Goal: Task Accomplishment & Management: Manage account settings

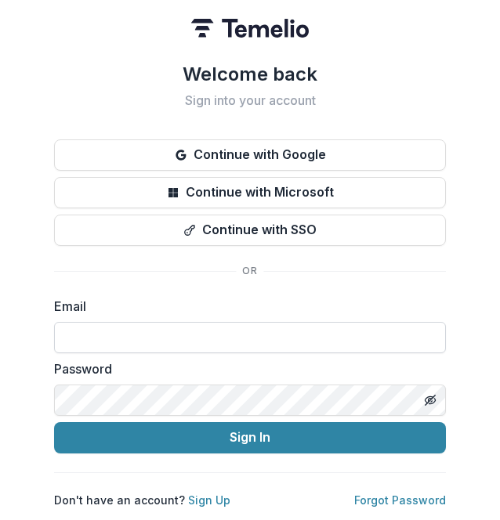
drag, startPoint x: 0, startPoint y: 0, endPoint x: 205, endPoint y: 317, distance: 378.0
click at [205, 322] on input at bounding box center [250, 337] width 392 height 31
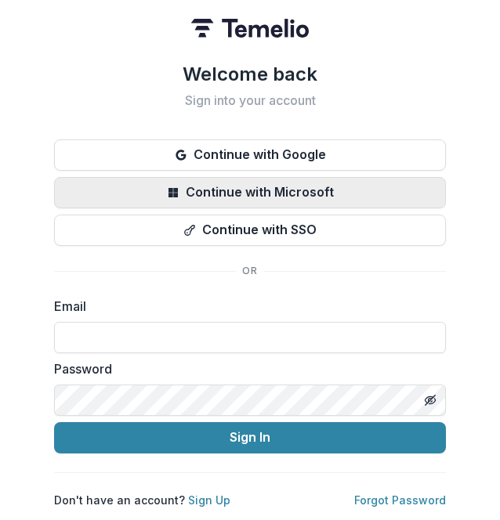
click at [287, 184] on button "Continue with Microsoft" at bounding box center [250, 192] width 392 height 31
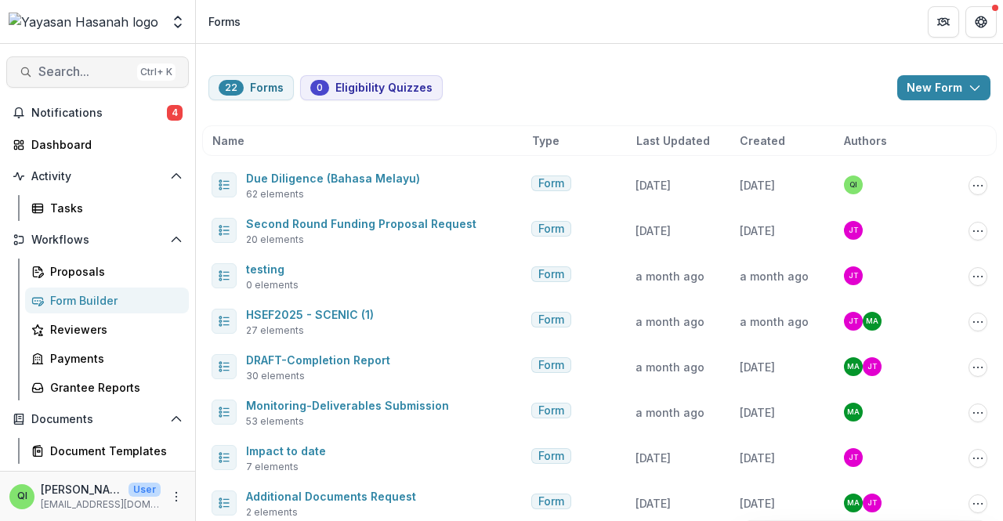
click at [99, 60] on button "Search... Ctrl + K" at bounding box center [97, 71] width 183 height 31
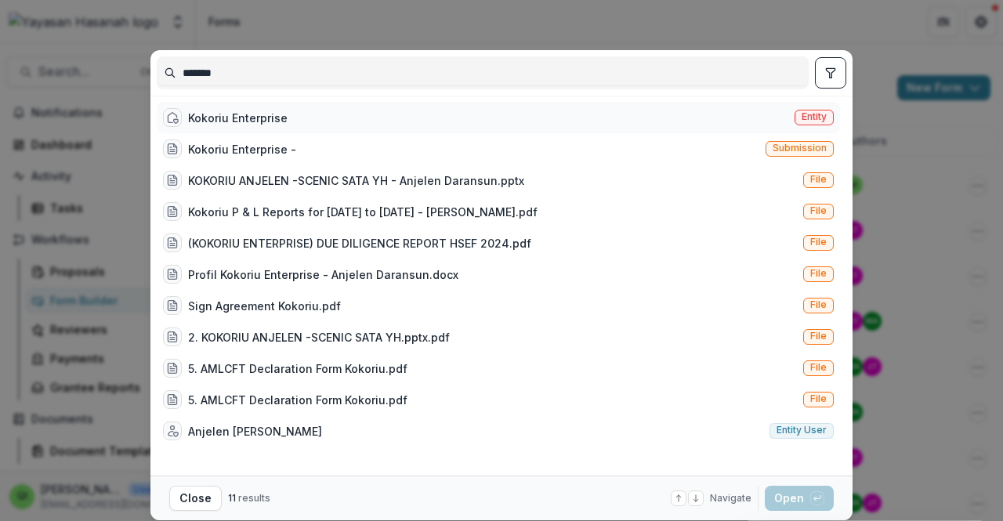
type input "*******"
click at [237, 116] on div "Kokoriu Enterprise" at bounding box center [238, 118] width 100 height 16
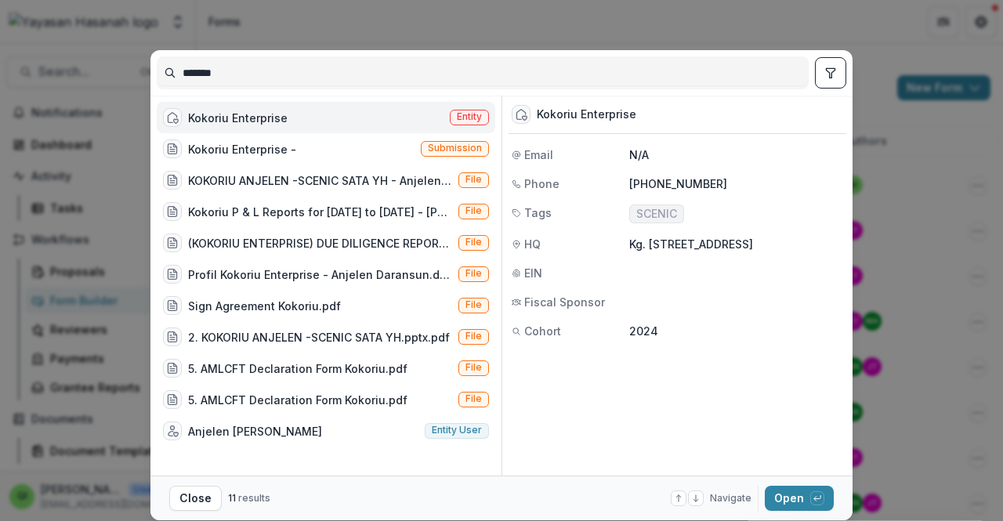
scroll to position [49, 0]
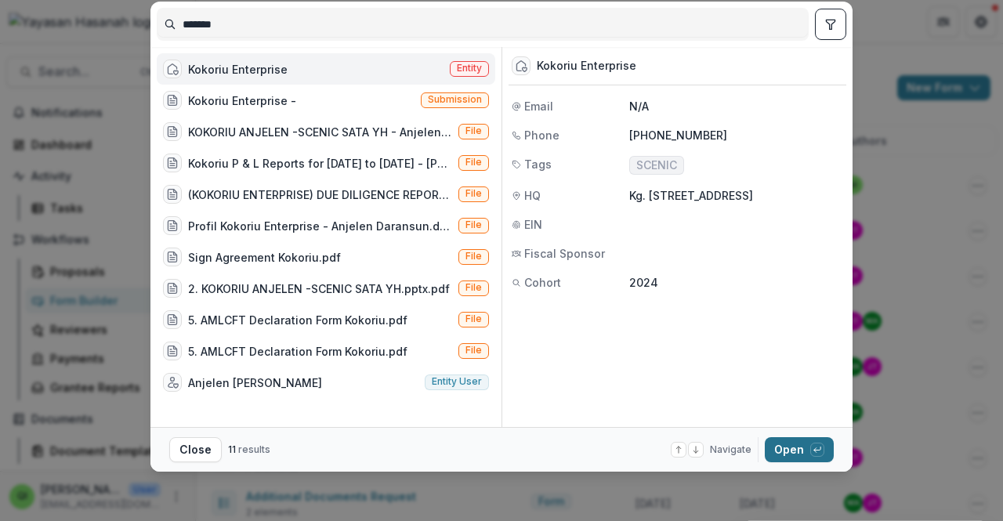
click at [499, 452] on button "Open with enter key" at bounding box center [799, 449] width 69 height 25
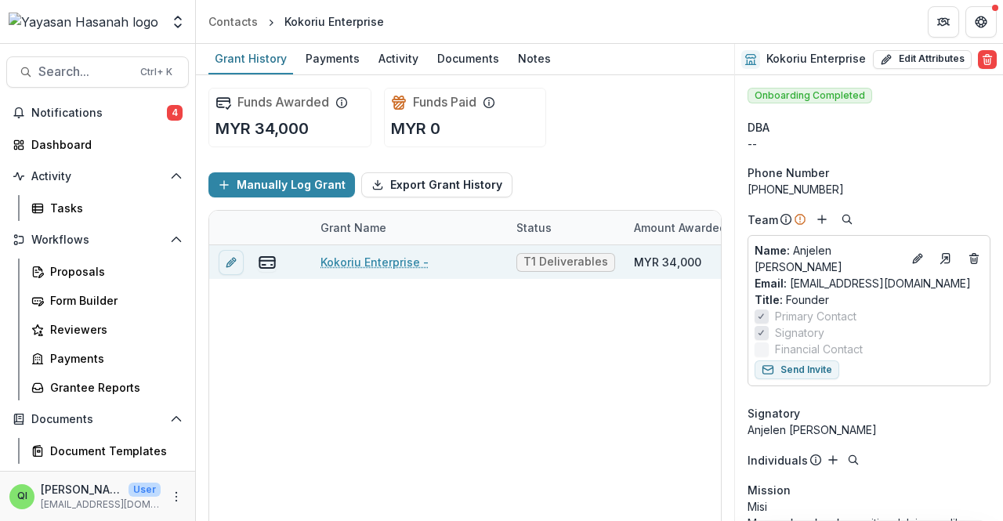
click at [398, 261] on link "Kokoriu Enterprise -" at bounding box center [375, 262] width 108 height 16
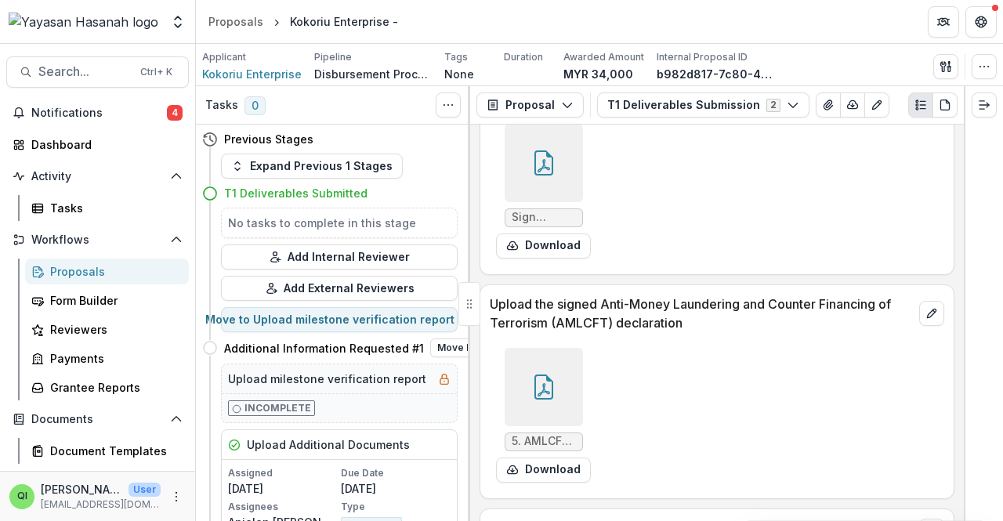
click at [343, 346] on h4 "Additional Information Requested #1" at bounding box center [324, 348] width 200 height 16
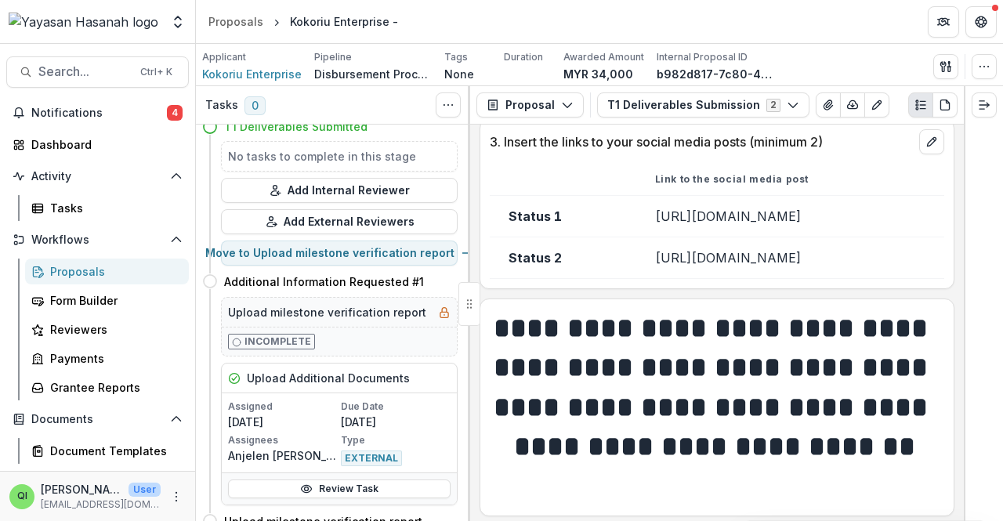
scroll to position [770, 0]
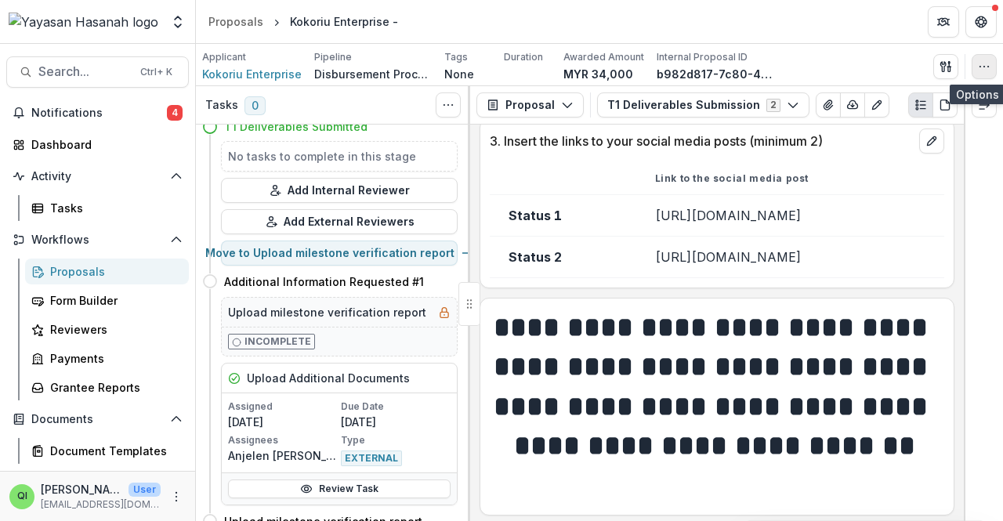
click at [499, 67] on button "button" at bounding box center [984, 66] width 25 height 25
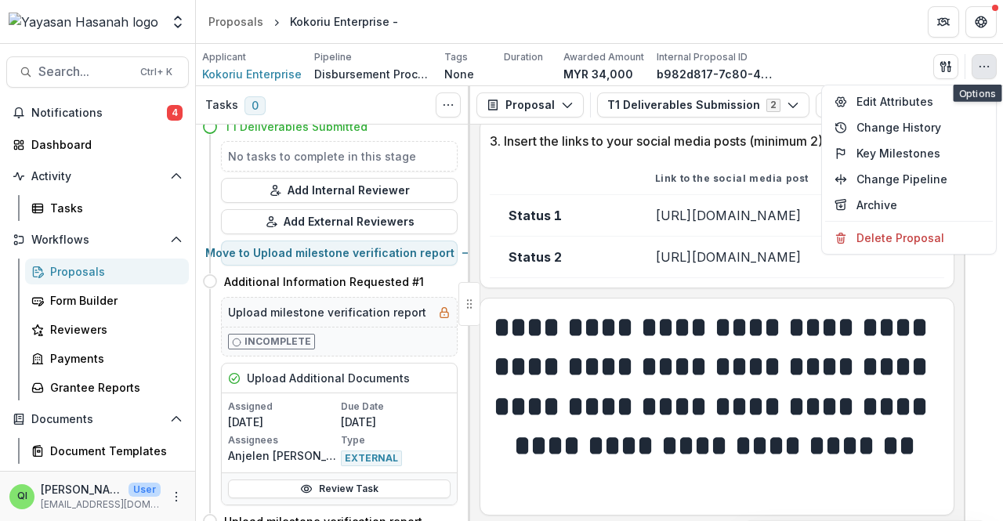
click at [499, 67] on button "button" at bounding box center [984, 66] width 25 height 25
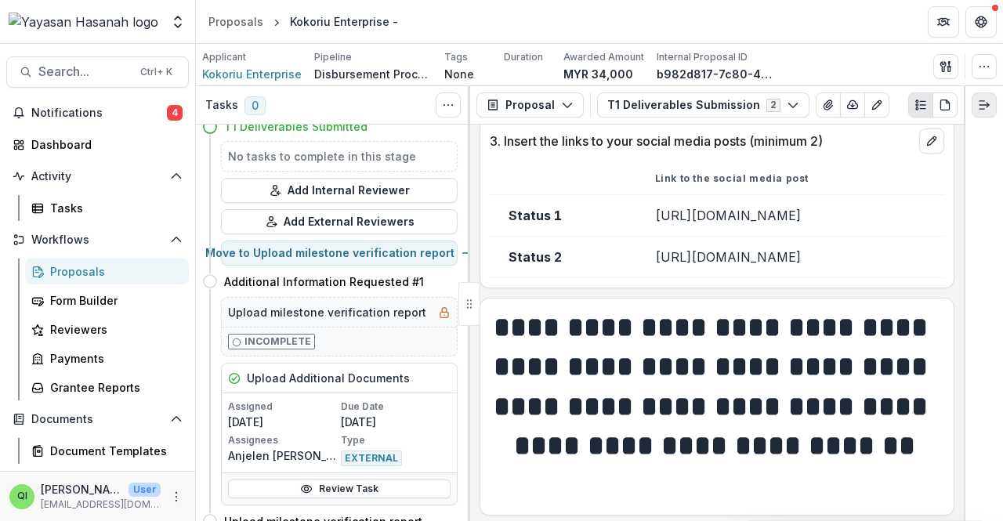
click at [499, 100] on button "Expand right" at bounding box center [984, 104] width 25 height 25
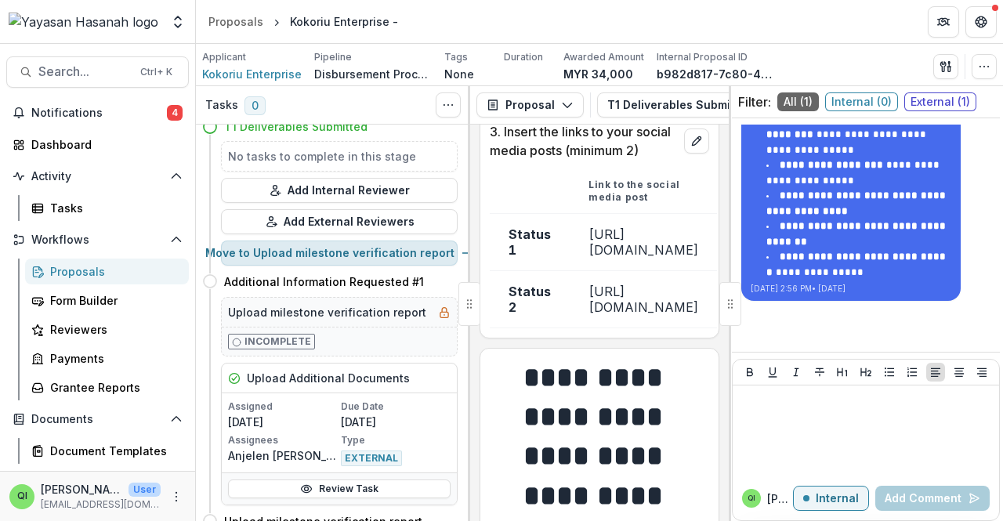
scroll to position [0, 0]
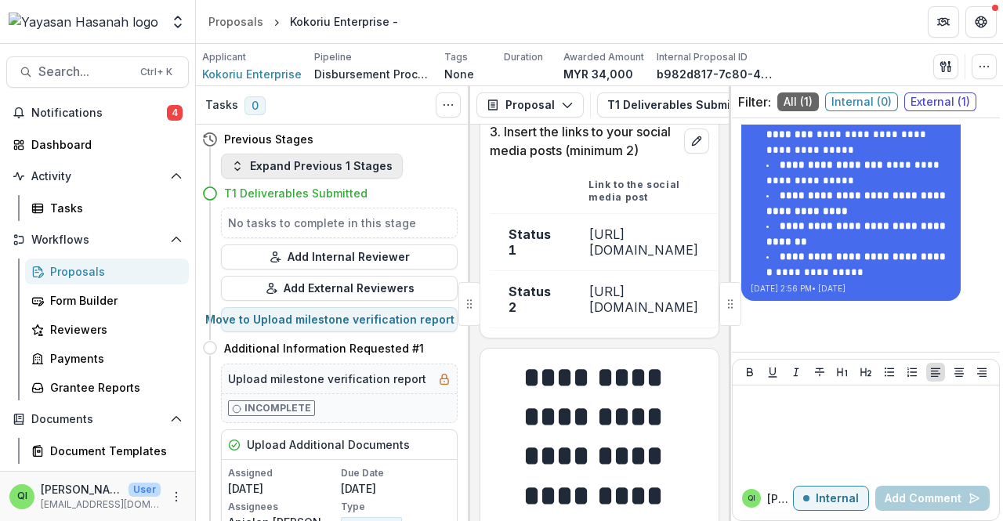
click at [324, 169] on button "Expand Previous 1 Stages" at bounding box center [312, 166] width 182 height 25
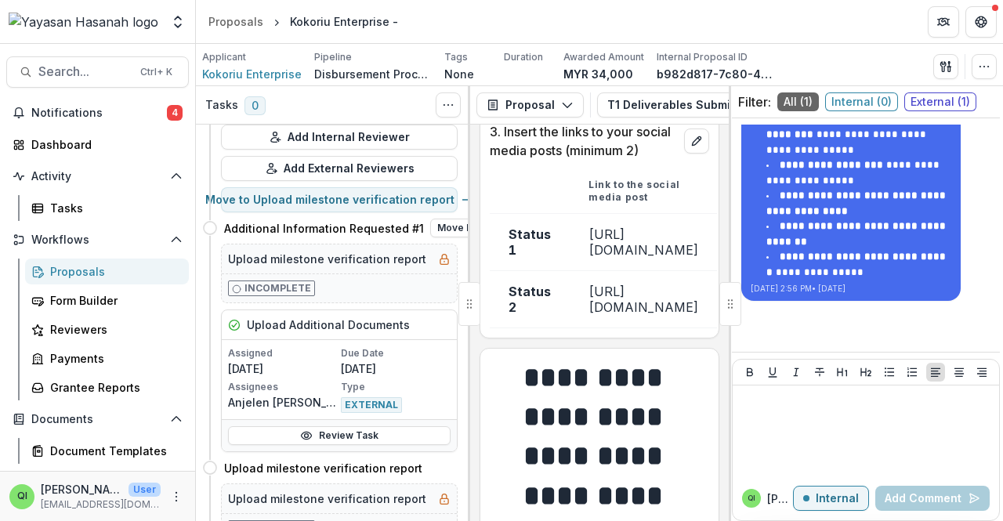
scroll to position [151, 0]
click at [434, 225] on button "Move here" at bounding box center [462, 228] width 65 height 19
select select "**********"
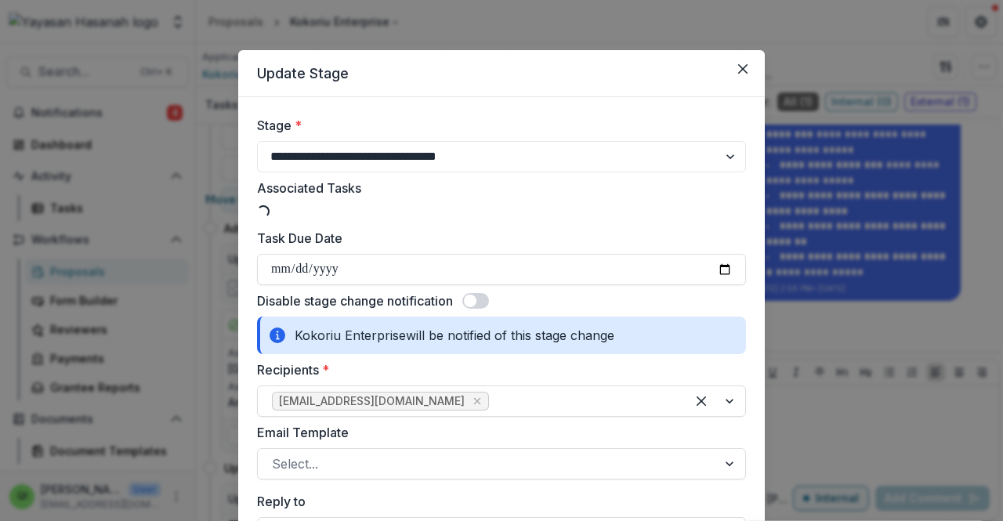
select select "**********"
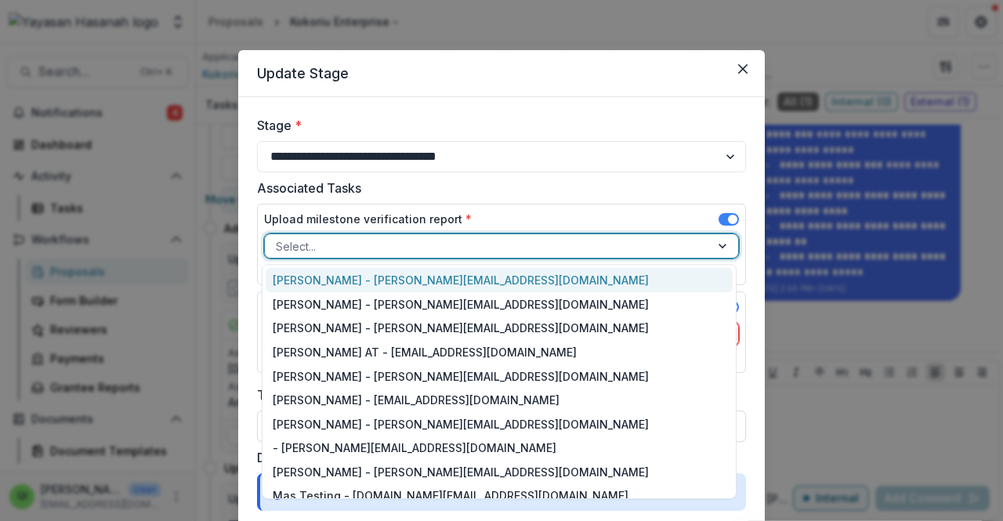
click at [499, 245] on div "Select..." at bounding box center [487, 246] width 445 height 23
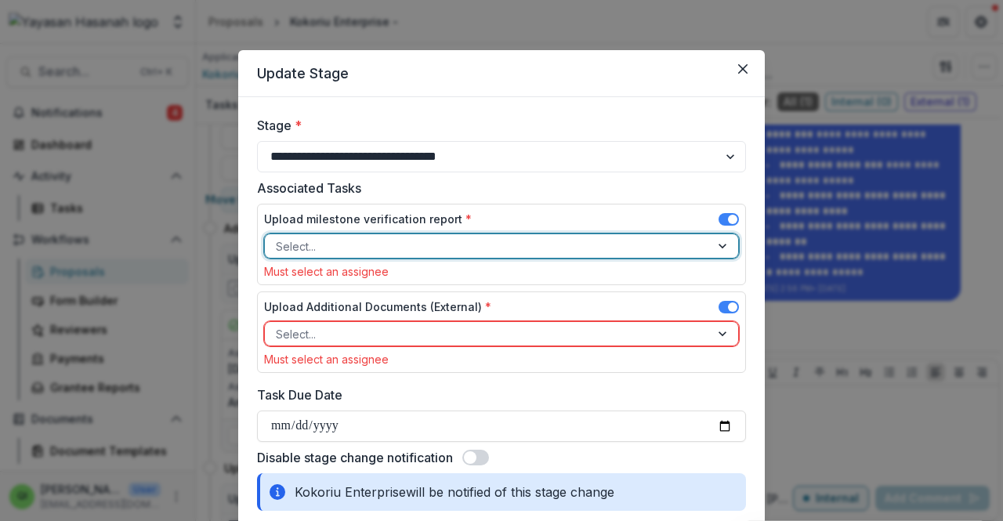
click at [499, 245] on div "Select..." at bounding box center [487, 246] width 445 height 23
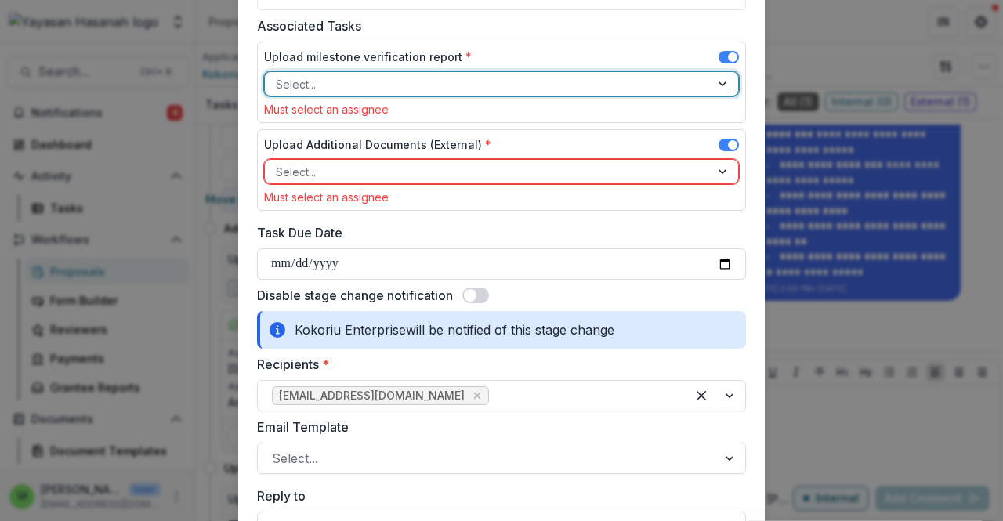
scroll to position [163, 0]
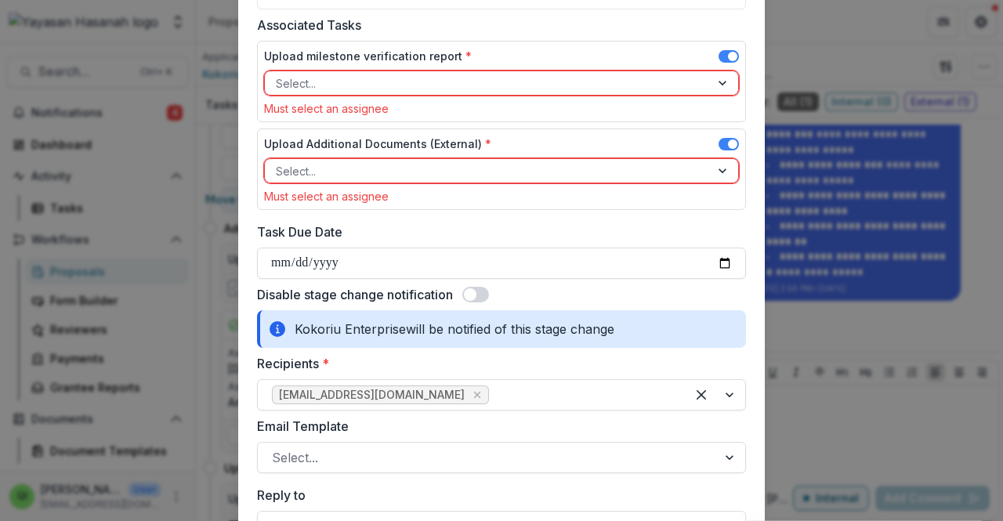
click at [471, 289] on span at bounding box center [470, 294] width 13 height 13
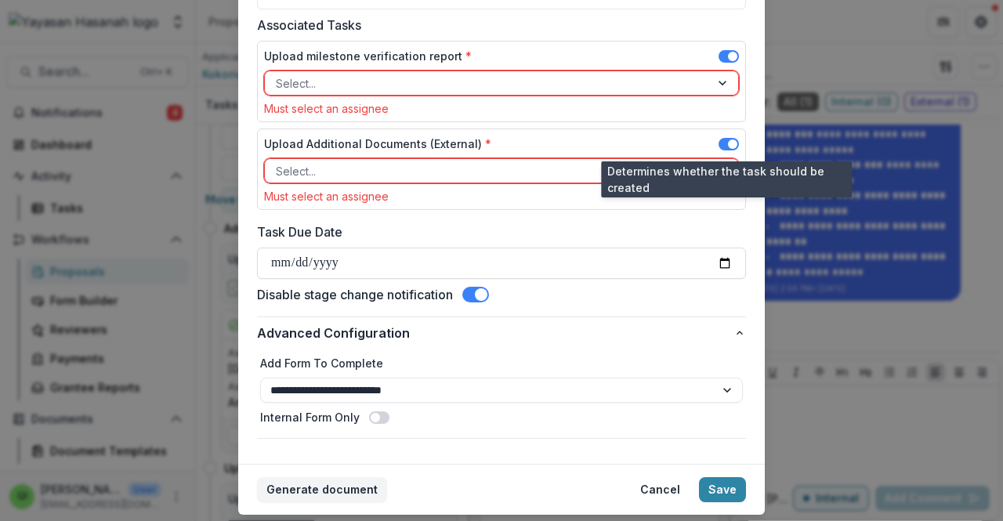
click at [499, 140] on span at bounding box center [732, 144] width 9 height 9
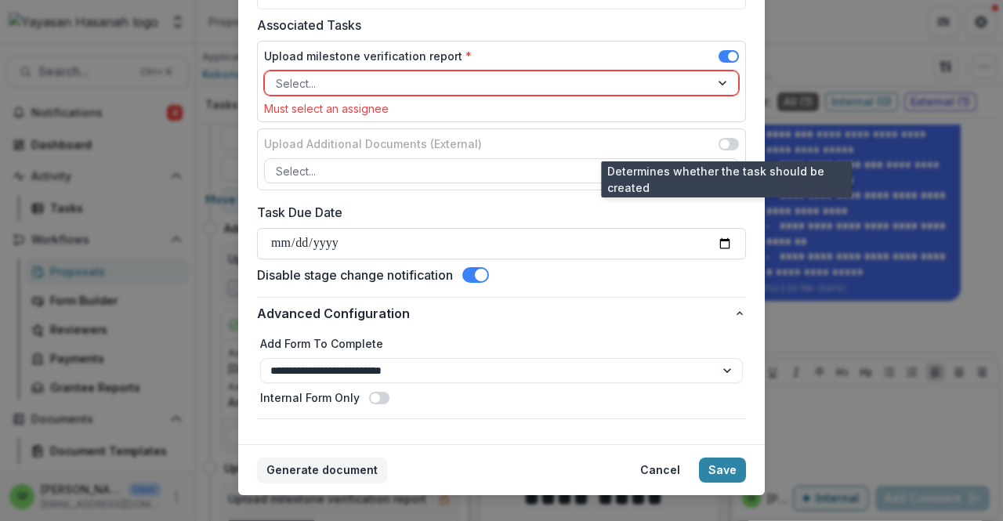
click at [499, 139] on span at bounding box center [729, 144] width 20 height 13
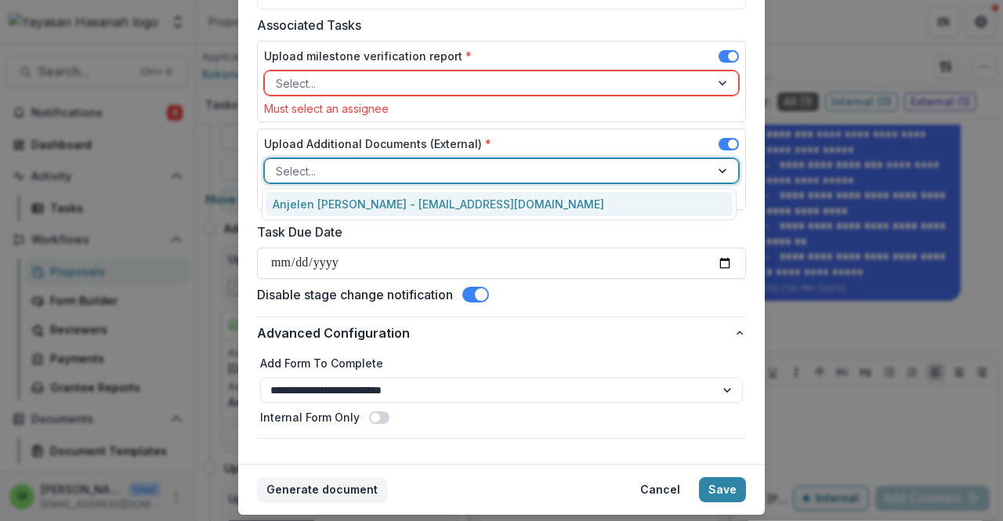
click at [499, 167] on div "Select..." at bounding box center [487, 171] width 445 height 23
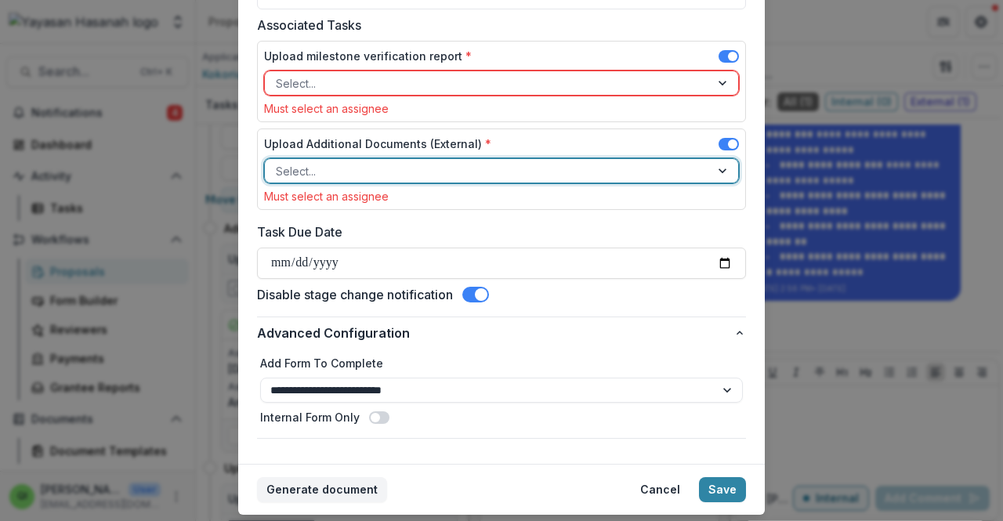
click at [499, 167] on div "Select..." at bounding box center [487, 171] width 445 height 23
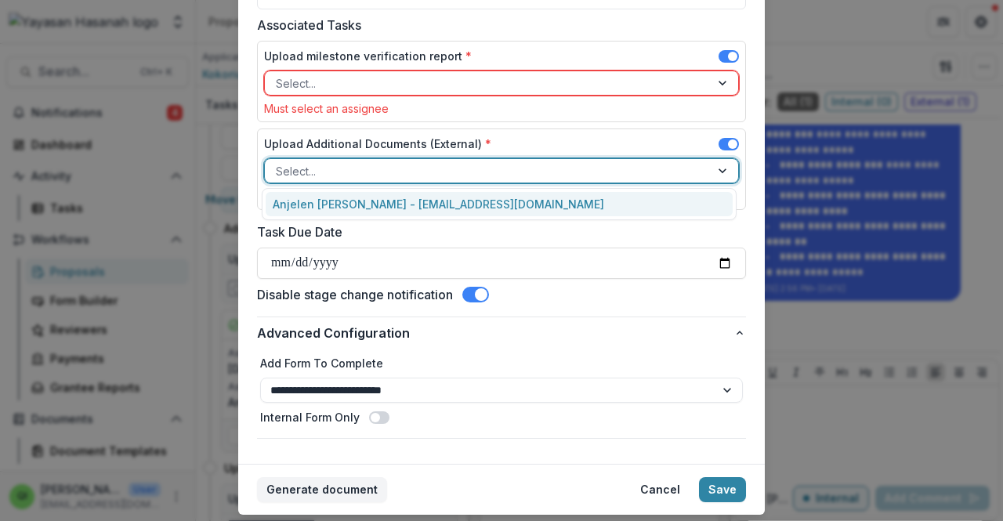
click at [499, 167] on div "Select..." at bounding box center [487, 171] width 445 height 23
click at [499, 198] on div "Anjelen [PERSON_NAME] - [EMAIL_ADDRESS][DOMAIN_NAME]" at bounding box center [500, 204] width 468 height 24
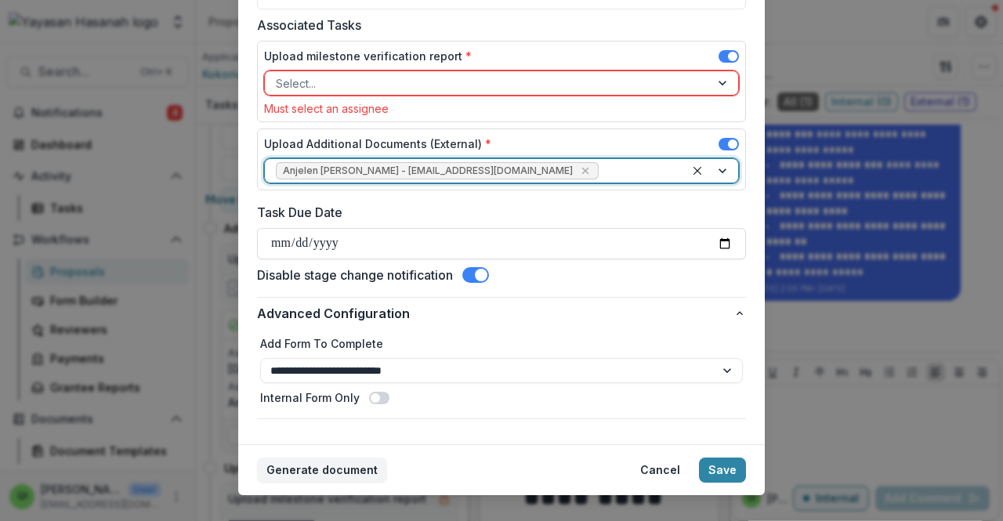
click at [499, 80] on div at bounding box center [487, 84] width 423 height 20
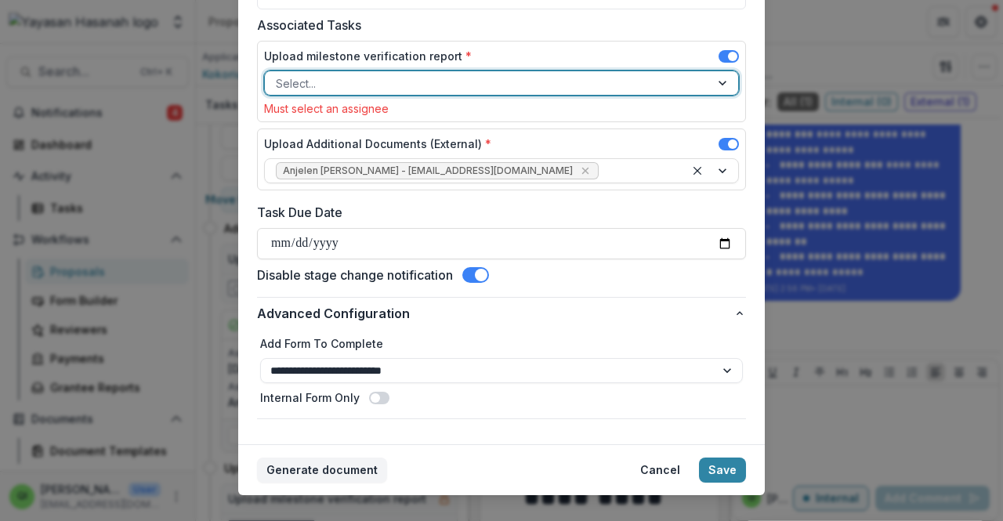
click at [499, 85] on div at bounding box center [487, 84] width 423 height 20
click at [499, 82] on div at bounding box center [487, 84] width 423 height 20
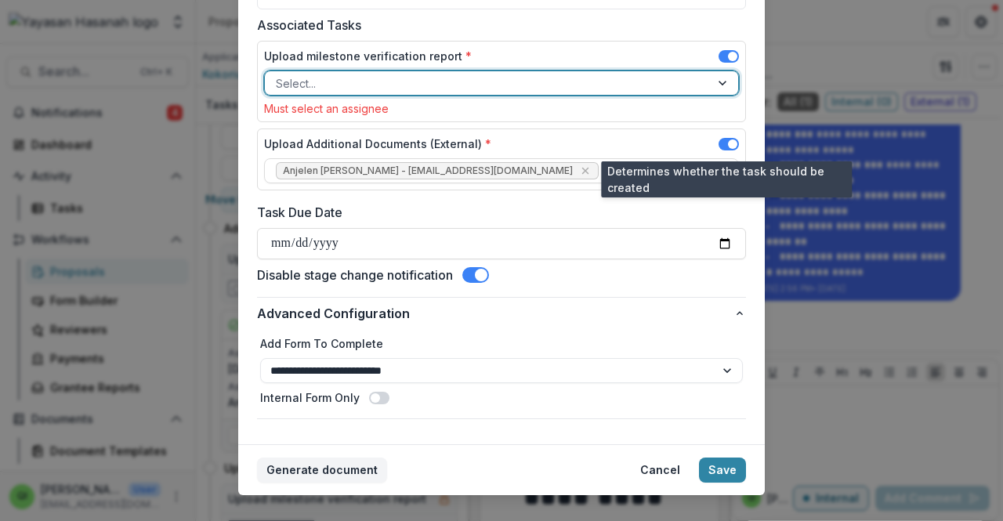
click at [499, 140] on span at bounding box center [732, 144] width 9 height 9
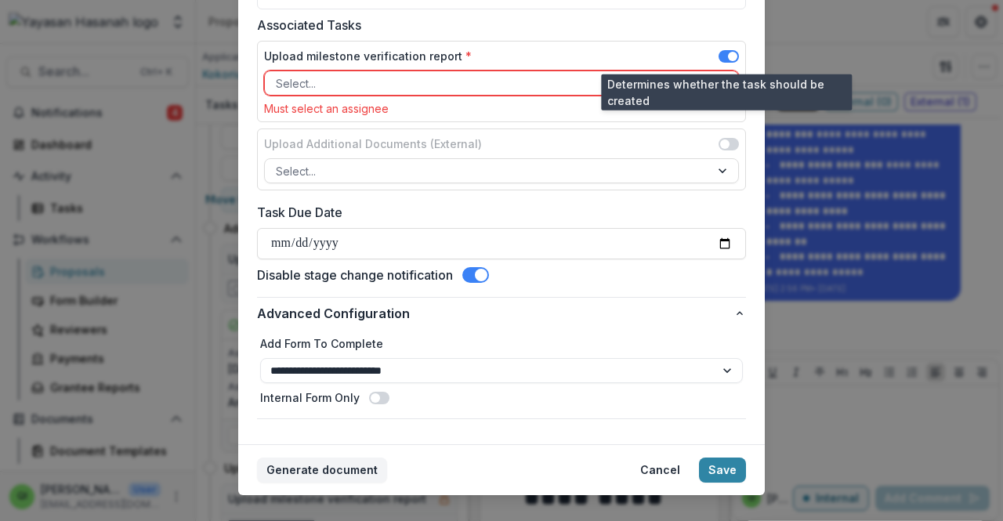
click at [499, 56] on span at bounding box center [732, 56] width 9 height 9
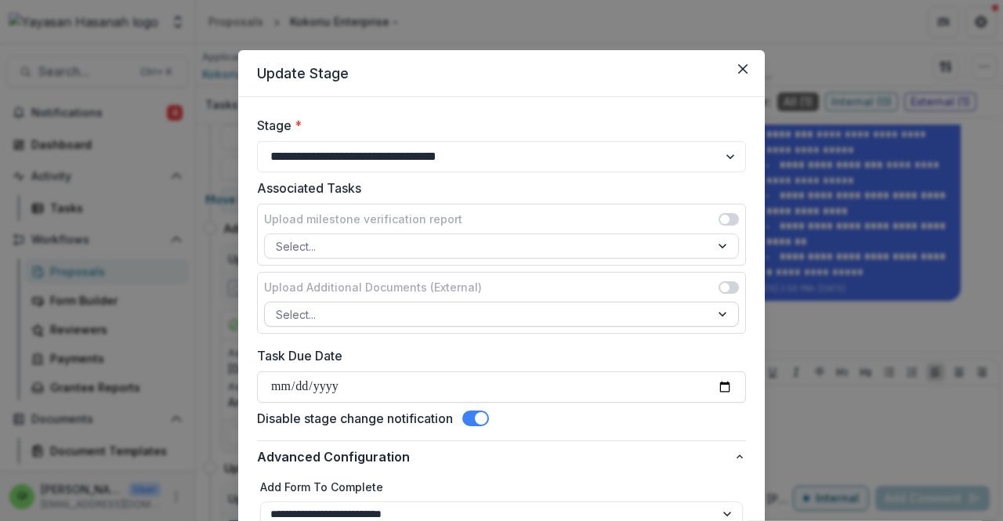
scroll to position [165, 0]
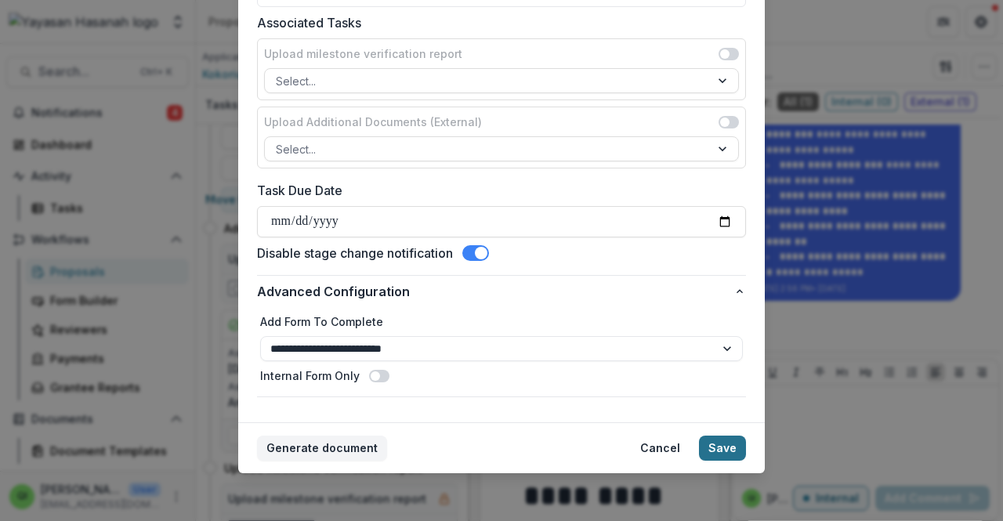
click at [499, 439] on button "Save" at bounding box center [722, 448] width 47 height 25
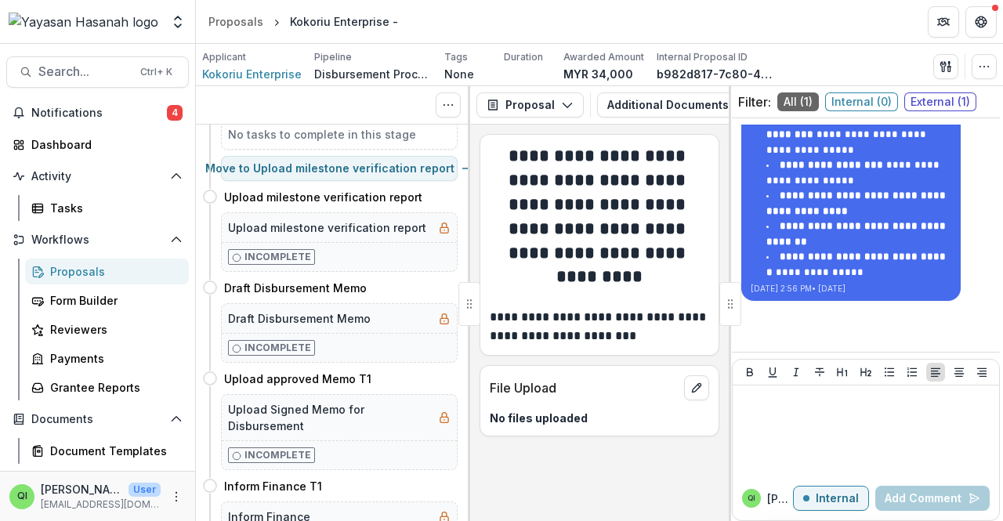
scroll to position [0, 0]
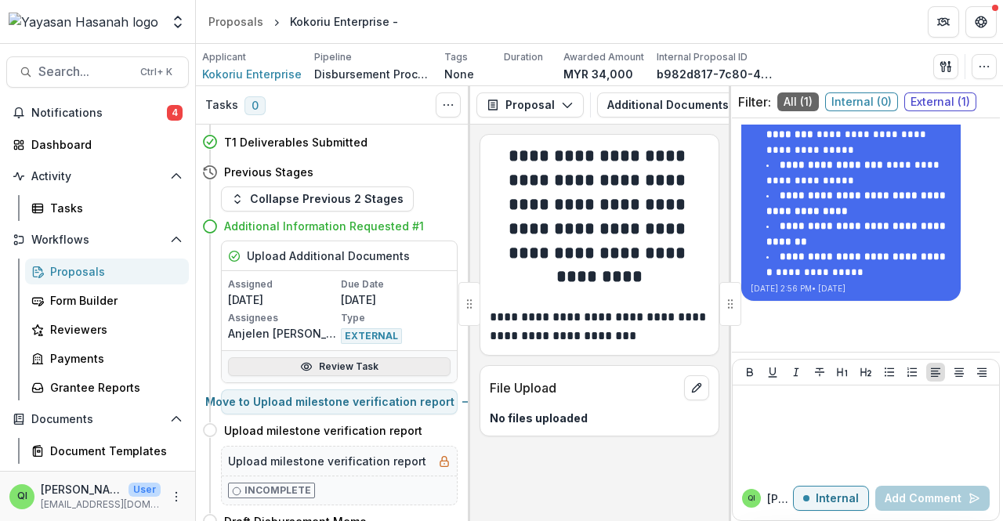
click at [382, 369] on link "Review Task" at bounding box center [339, 366] width 223 height 19
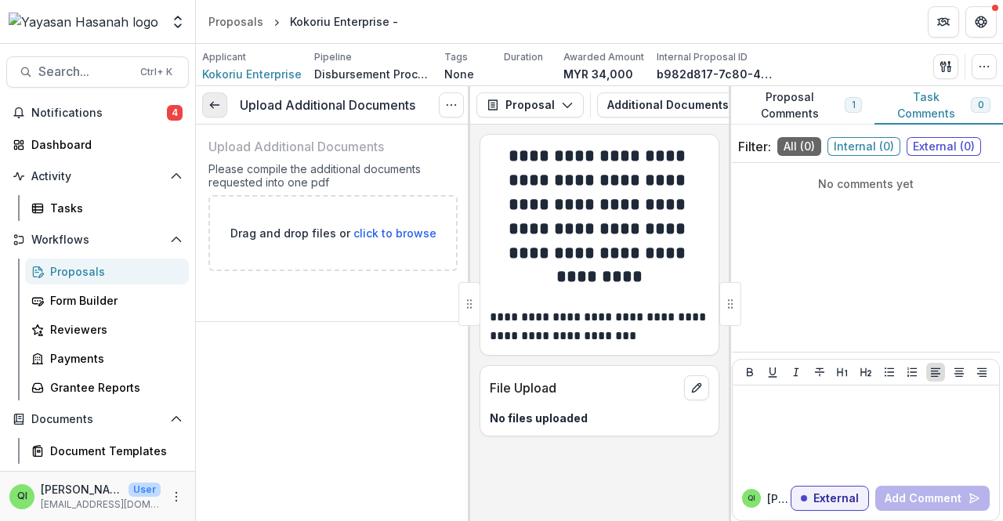
click at [213, 109] on icon at bounding box center [214, 105] width 13 height 13
